Goal: Find specific page/section: Find specific page/section

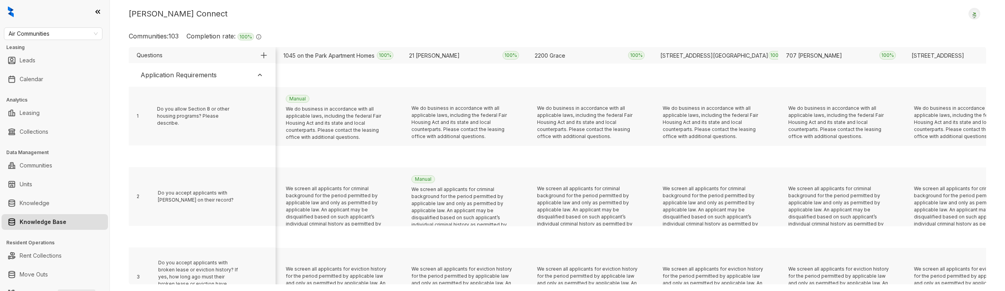
scroll to position [125, 0]
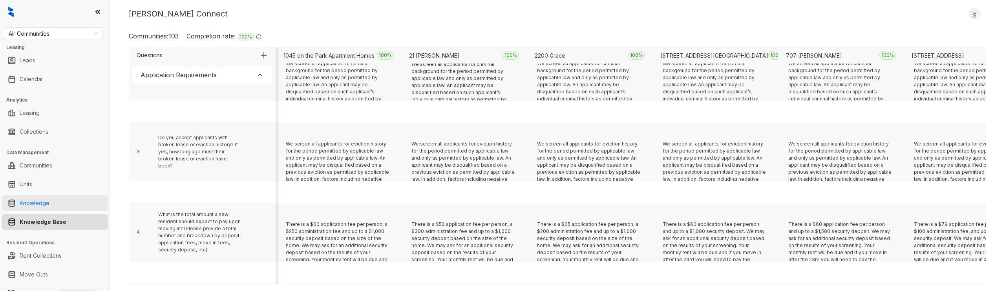
click at [49, 208] on link "Knowledge" at bounding box center [35, 203] width 30 height 16
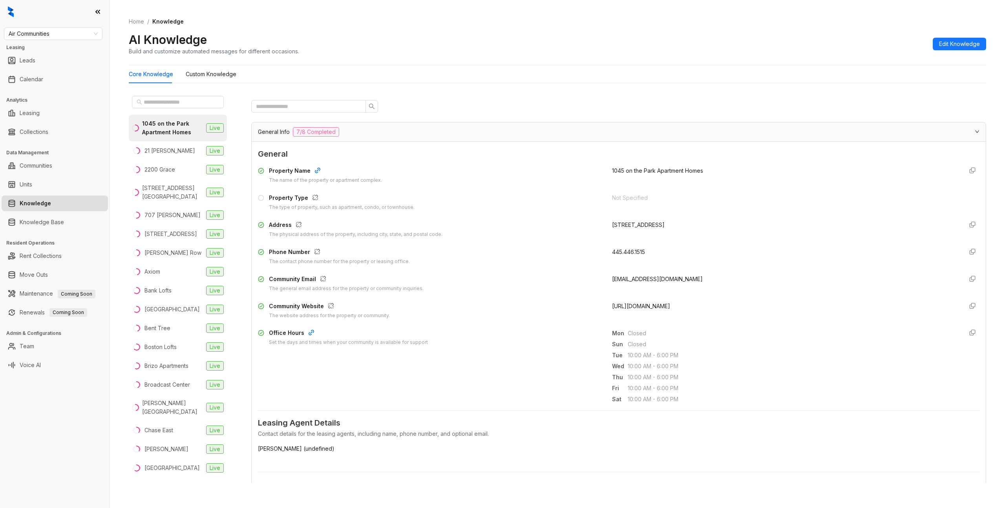
scroll to position [13, 0]
click at [47, 230] on ul "Knowledge Base" at bounding box center [55, 222] width 110 height 19
click at [52, 225] on link "Knowledge Base" at bounding box center [42, 222] width 44 height 16
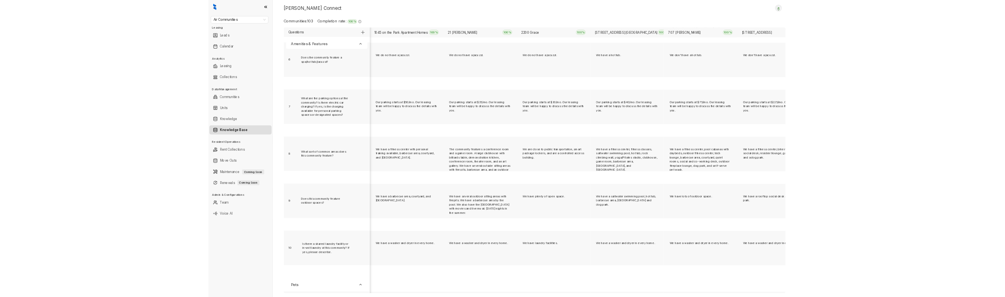
scroll to position [4441, 0]
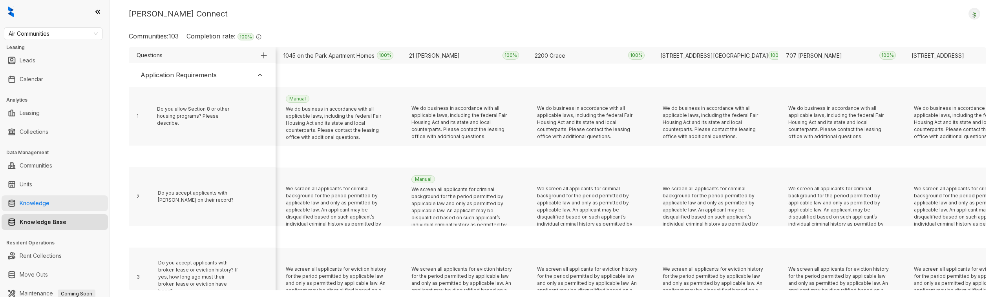
click at [49, 204] on link "Knowledge" at bounding box center [35, 203] width 30 height 16
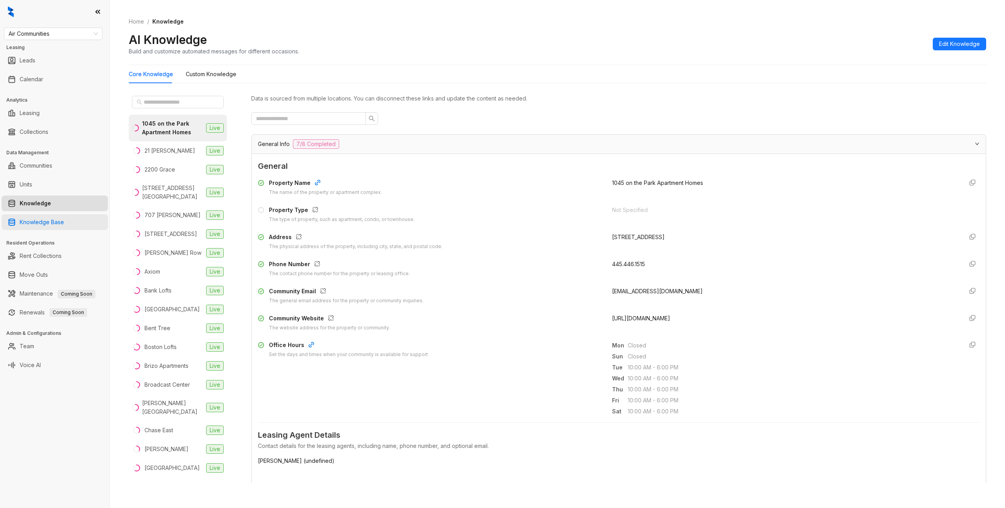
click at [64, 220] on link "Knowledge Base" at bounding box center [42, 222] width 44 height 16
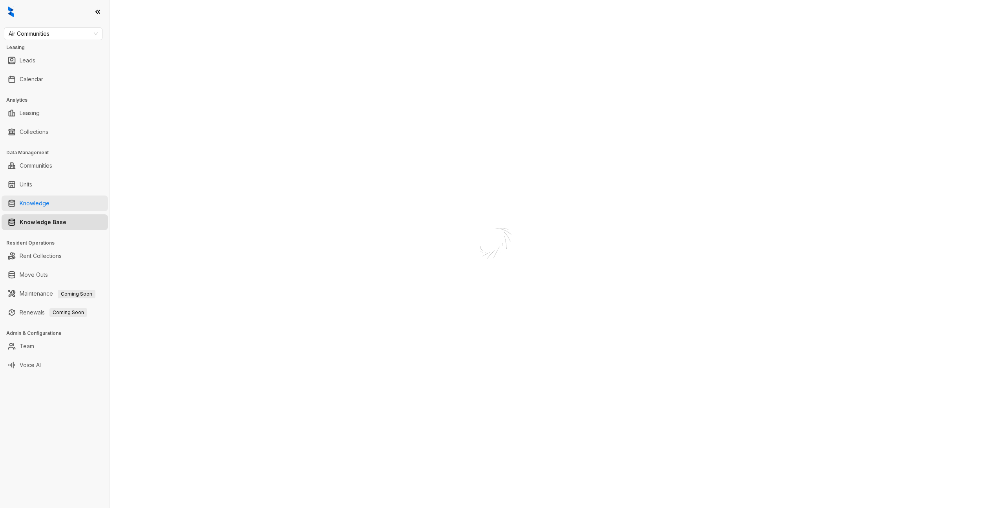
click at [20, 203] on link "Knowledge" at bounding box center [35, 203] width 30 height 16
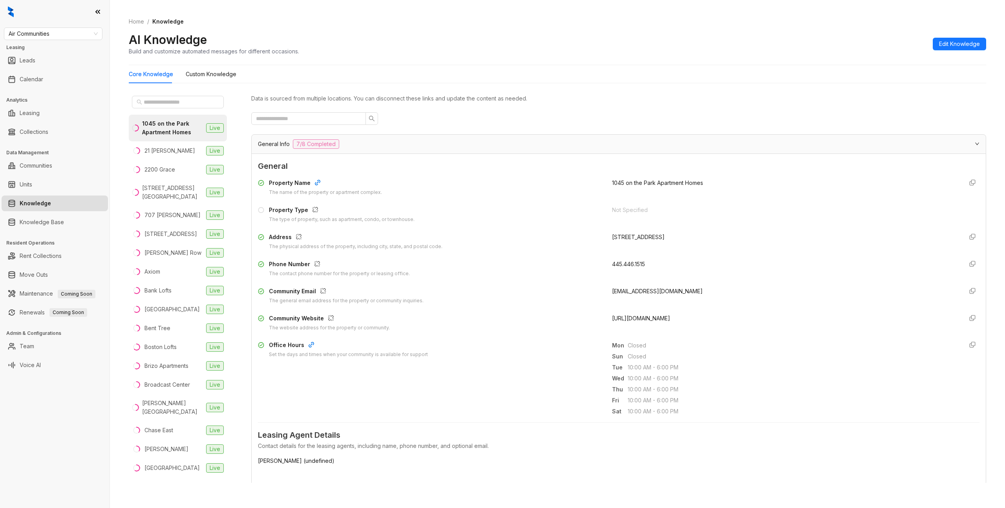
click at [508, 297] on div "Office Hours Set the days and times when your community is available for suppor…" at bounding box center [618, 378] width 721 height 75
click at [214, 75] on Knowledge "Custom Knowledge" at bounding box center [211, 74] width 51 height 9
